Goal: Check status: Check status

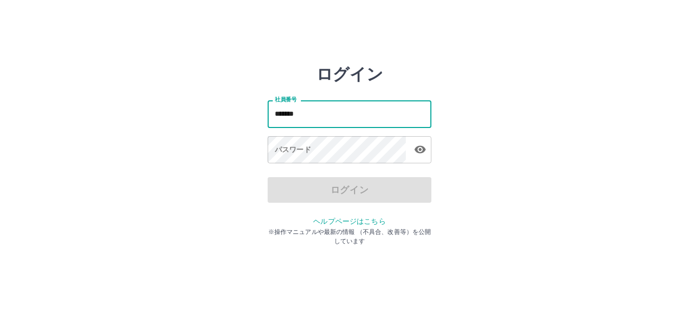
type input "*******"
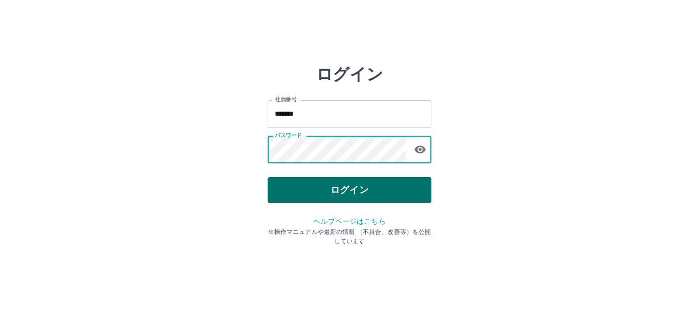
click at [376, 183] on button "ログイン" at bounding box center [350, 190] width 164 height 26
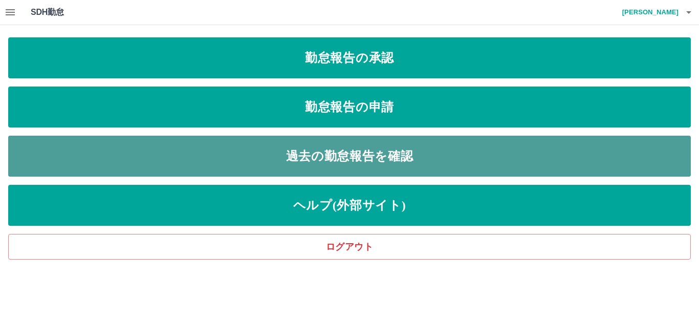
click at [362, 157] on link "過去の勤怠報告を確認" at bounding box center [349, 156] width 682 height 41
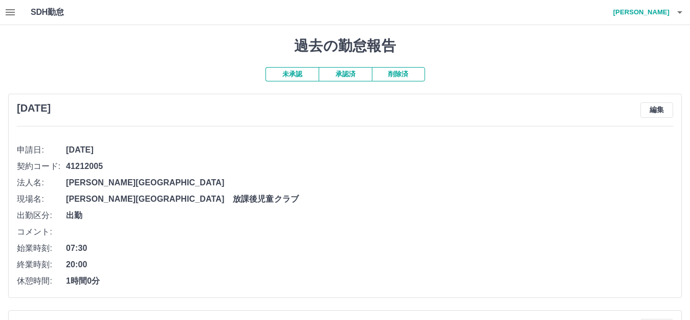
click at [407, 72] on button "削除済" at bounding box center [398, 74] width 53 height 14
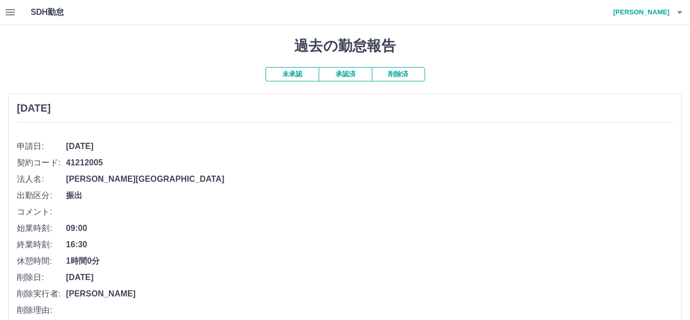
click at [337, 72] on button "承認済" at bounding box center [345, 74] width 53 height 14
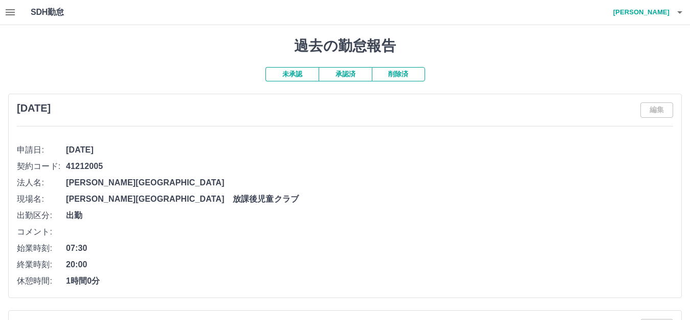
click at [289, 74] on button "未承認" at bounding box center [292, 74] width 53 height 14
click at [6, 11] on icon "button" at bounding box center [10, 12] width 12 height 12
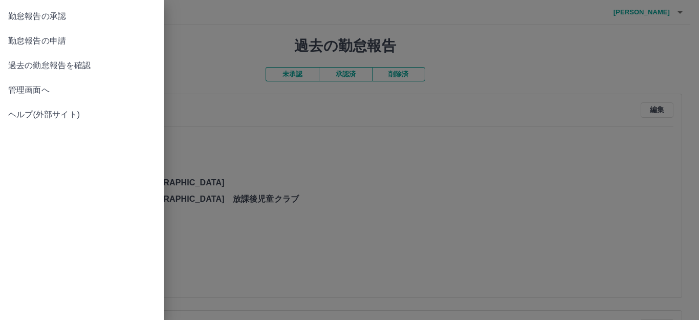
click at [46, 92] on span "管理画面へ" at bounding box center [81, 90] width 147 height 12
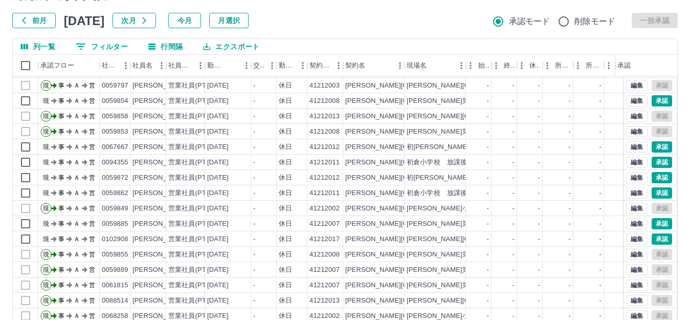
scroll to position [102, 0]
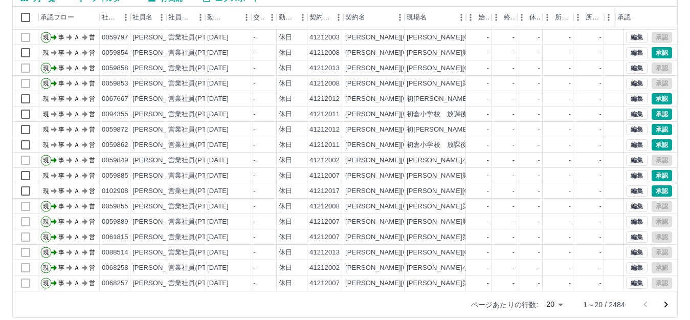
click at [550, 303] on body "SDH勤怠 [PERSON_NAME] 勤務実績承認 前月 [DATE] 次月 今月 月選択 承認モード 削除モード 一括承認 列一覧 0 フィルター 行間隔…" at bounding box center [345, 114] width 690 height 432
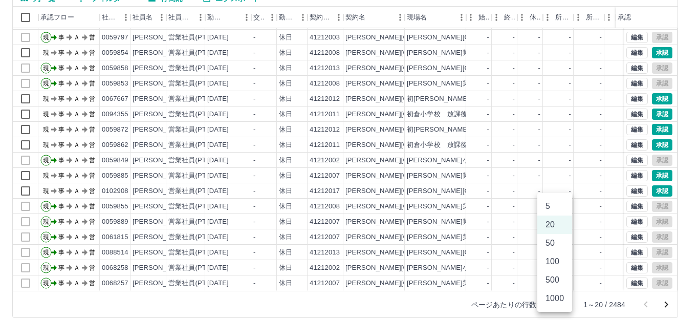
click at [550, 303] on li "1000" at bounding box center [554, 298] width 35 height 18
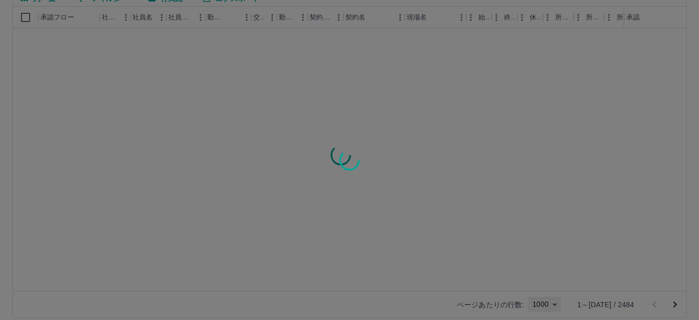
type input "****"
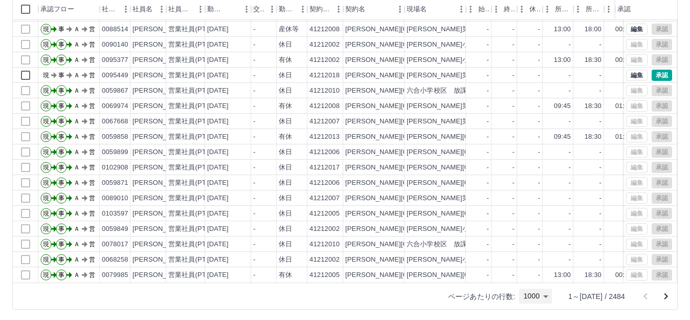
scroll to position [113, 0]
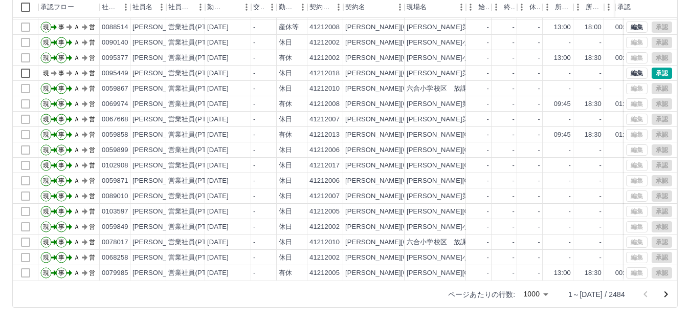
click at [664, 292] on icon "次のページへ" at bounding box center [666, 294] width 12 height 12
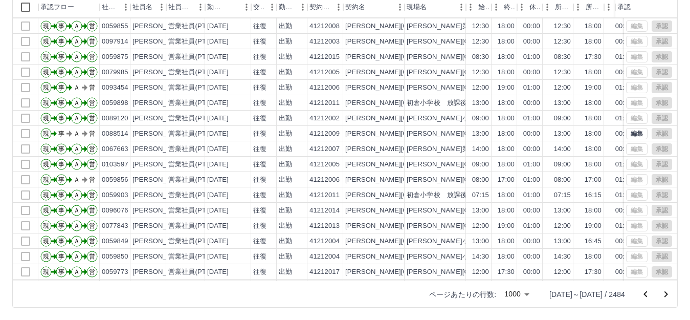
scroll to position [9107, 0]
